Goal: Feedback & Contribution: Leave review/rating

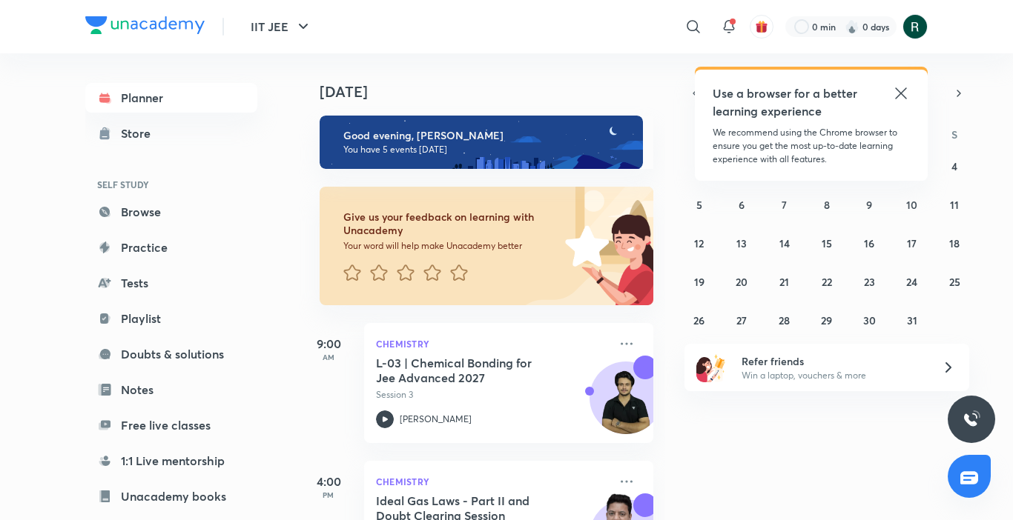
click at [909, 90] on icon at bounding box center [901, 94] width 18 height 18
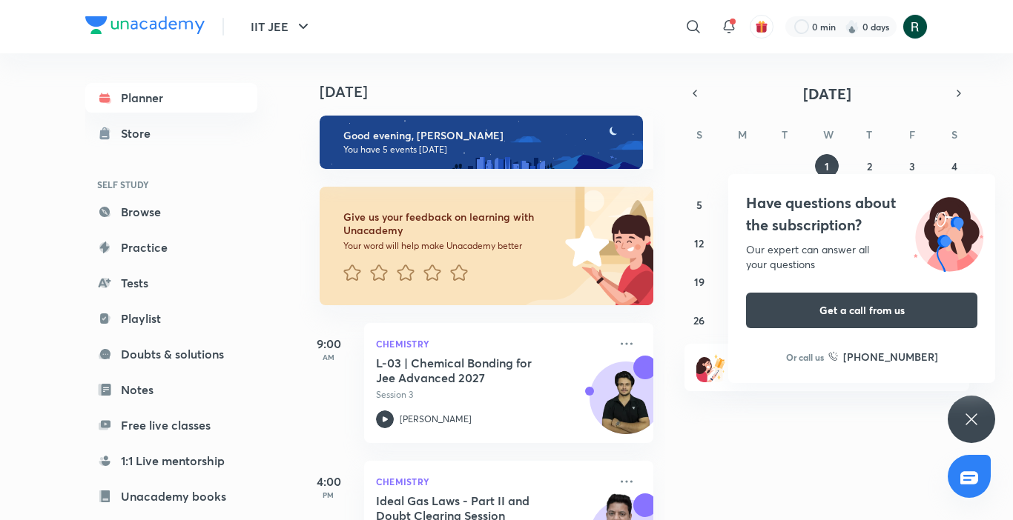
click at [967, 418] on icon at bounding box center [971, 420] width 18 height 18
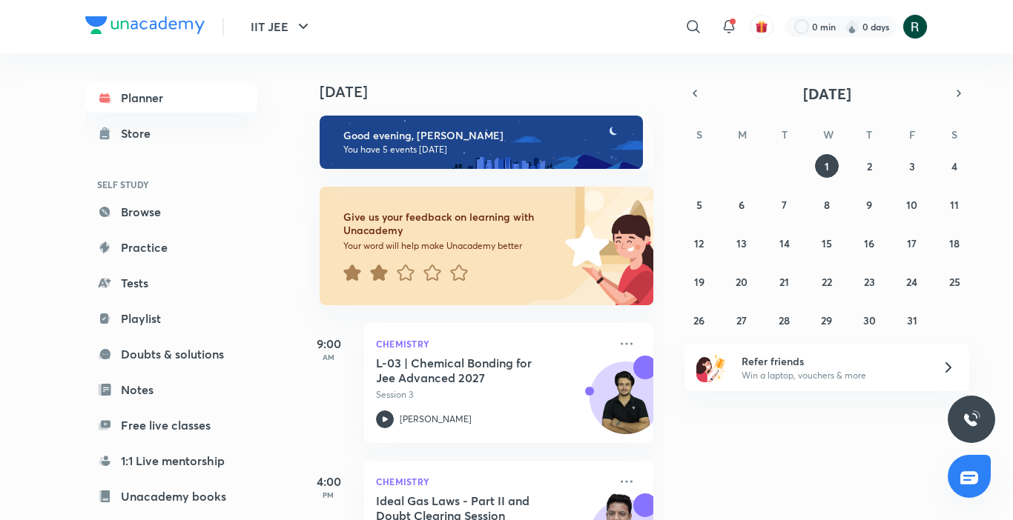
click at [384, 272] on icon at bounding box center [378, 273] width 17 height 16
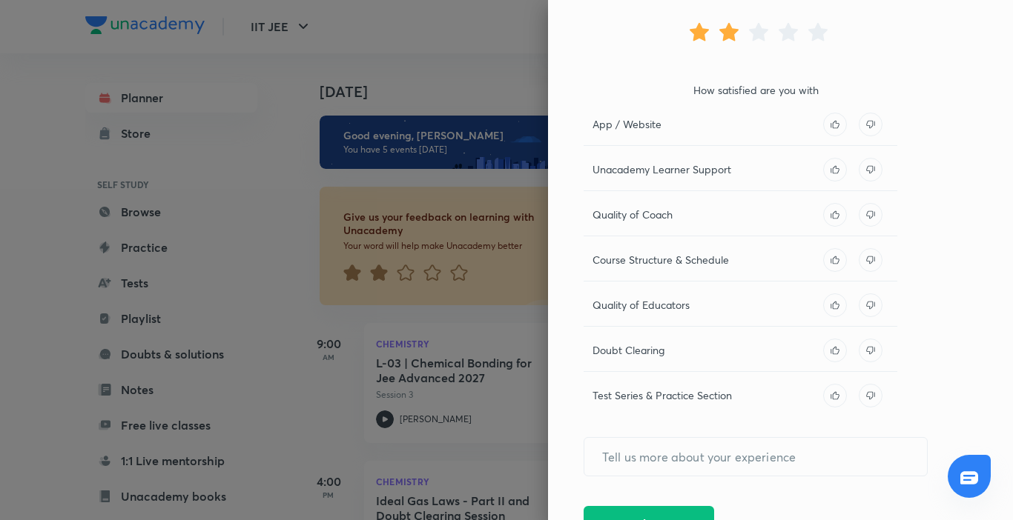
scroll to position [143, 0]
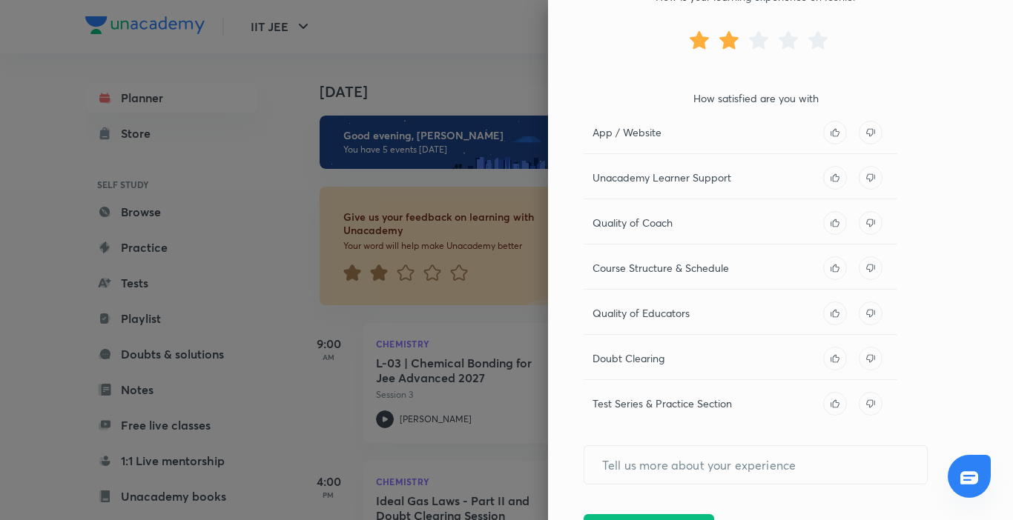
click at [717, 271] on p "Course Structure & Schedule" at bounding box center [660, 268] width 136 height 16
click at [858, 268] on icon at bounding box center [870, 268] width 24 height 24
click at [862, 361] on icon at bounding box center [870, 359] width 24 height 24
click at [858, 316] on icon at bounding box center [870, 314] width 24 height 24
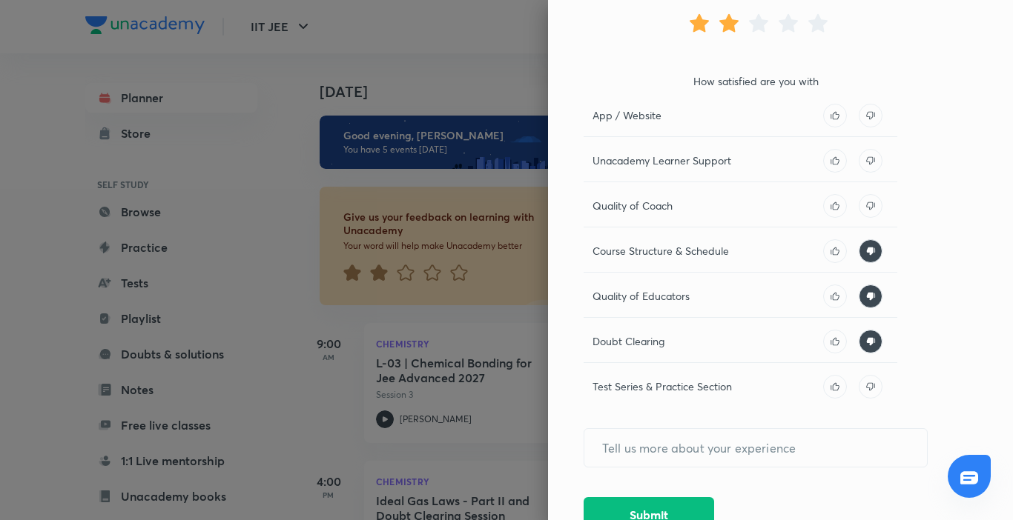
scroll to position [173, 0]
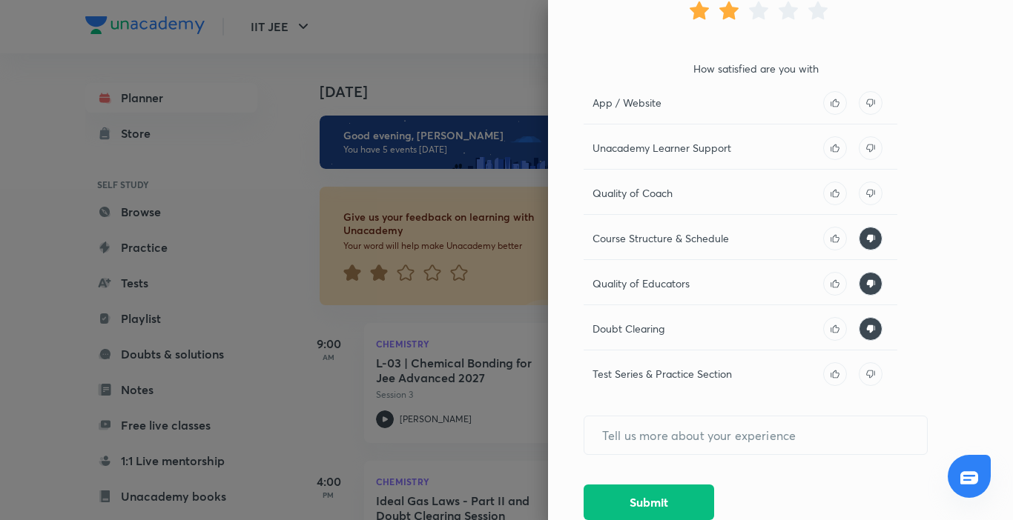
click at [823, 96] on icon at bounding box center [835, 103] width 24 height 24
click at [860, 149] on icon at bounding box center [870, 148] width 24 height 24
click at [858, 196] on icon at bounding box center [870, 194] width 24 height 24
click at [689, 508] on button "Submit" at bounding box center [648, 501] width 130 height 36
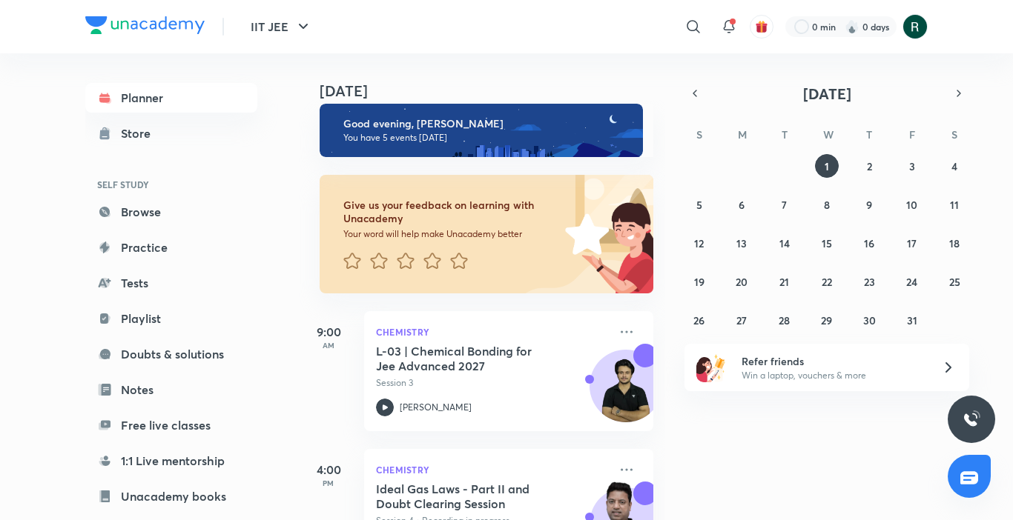
scroll to position [0, 0]
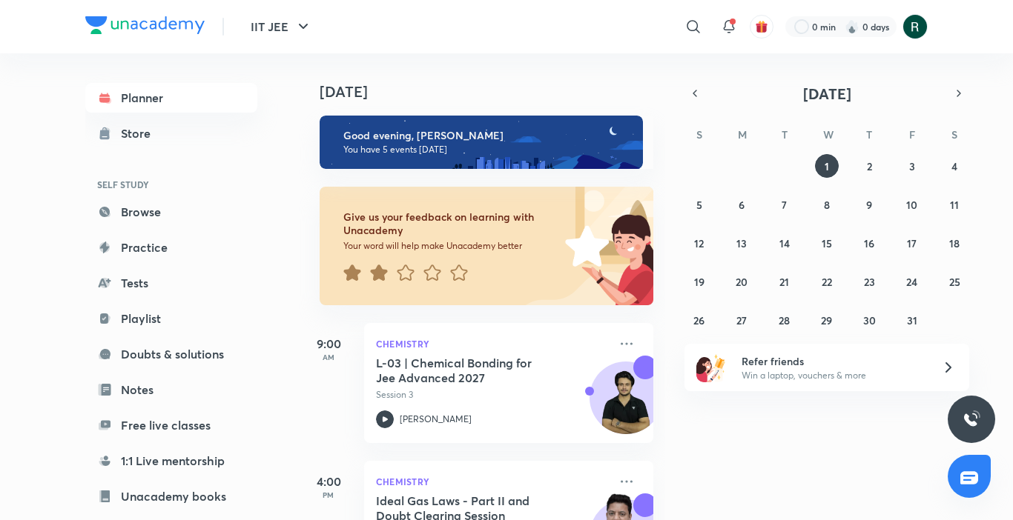
click at [399, 119] on img at bounding box center [481, 142] width 323 height 53
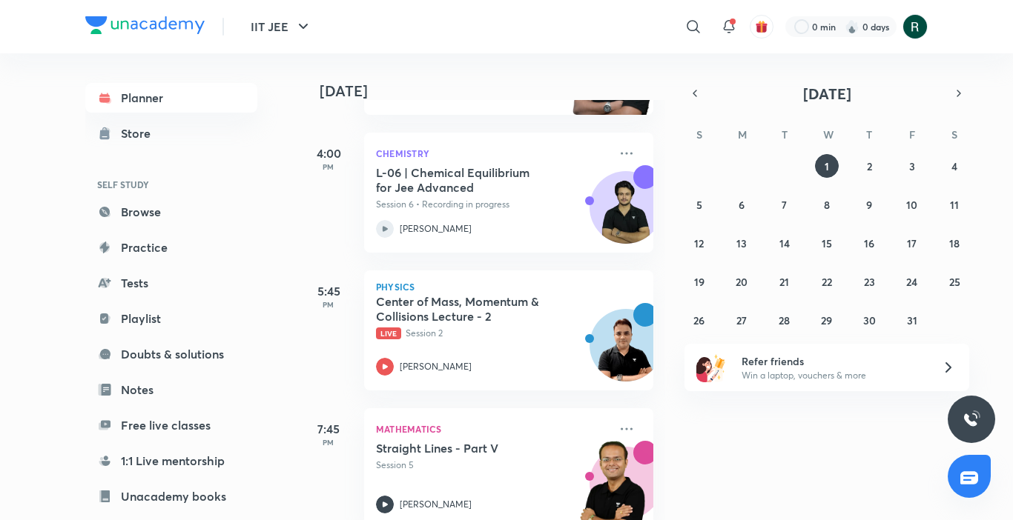
scroll to position [497, 0]
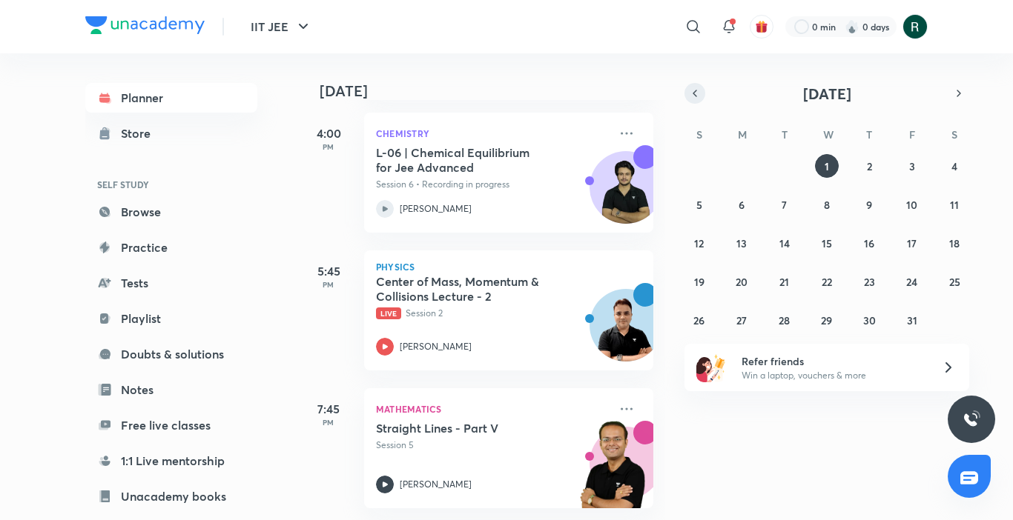
click at [693, 98] on icon "button" at bounding box center [695, 93] width 12 height 13
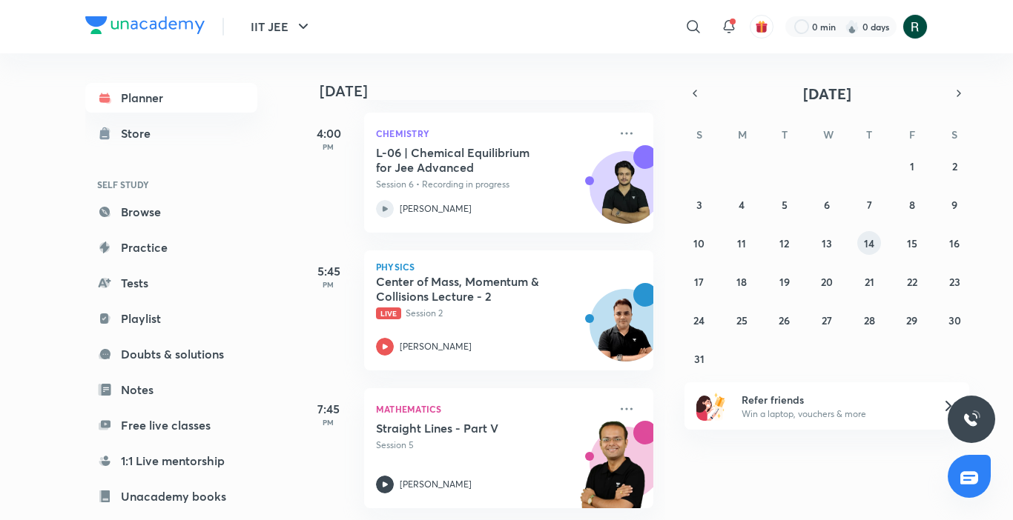
click at [863, 240] on button "14" at bounding box center [869, 243] width 24 height 24
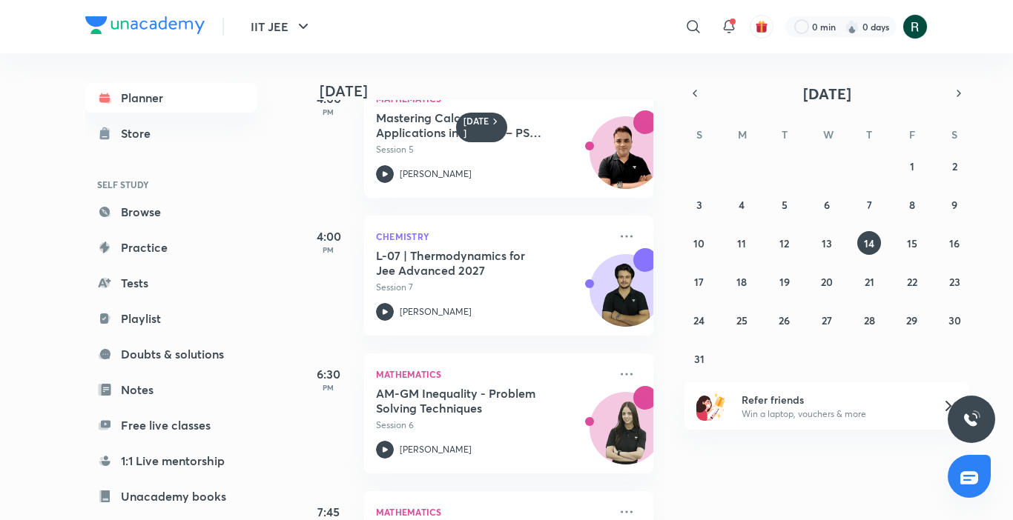
scroll to position [293, 0]
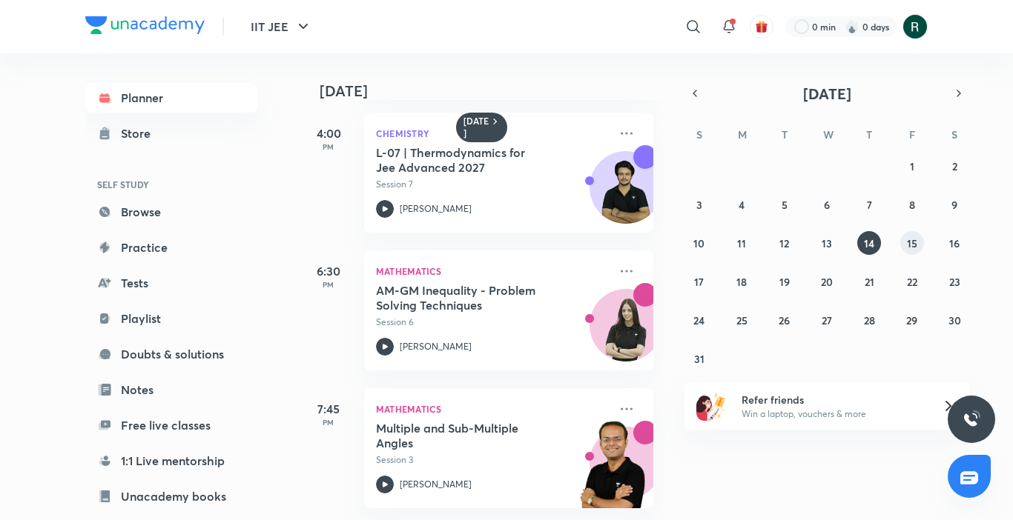
click at [908, 236] on abbr "15" at bounding box center [912, 243] width 10 height 14
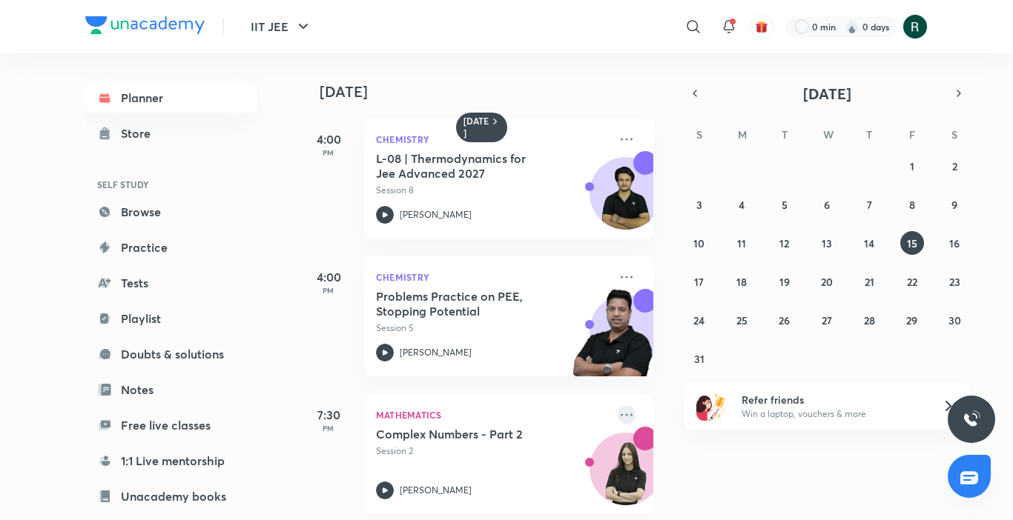
click at [618, 414] on icon at bounding box center [627, 415] width 18 height 18
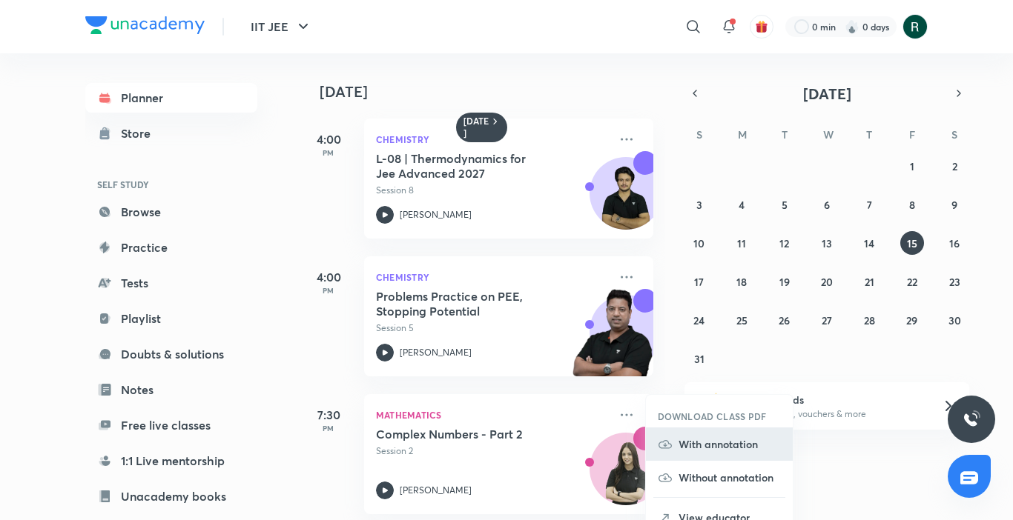
click at [688, 438] on p "With annotation" at bounding box center [729, 445] width 102 height 16
